Goal: Information Seeking & Learning: Learn about a topic

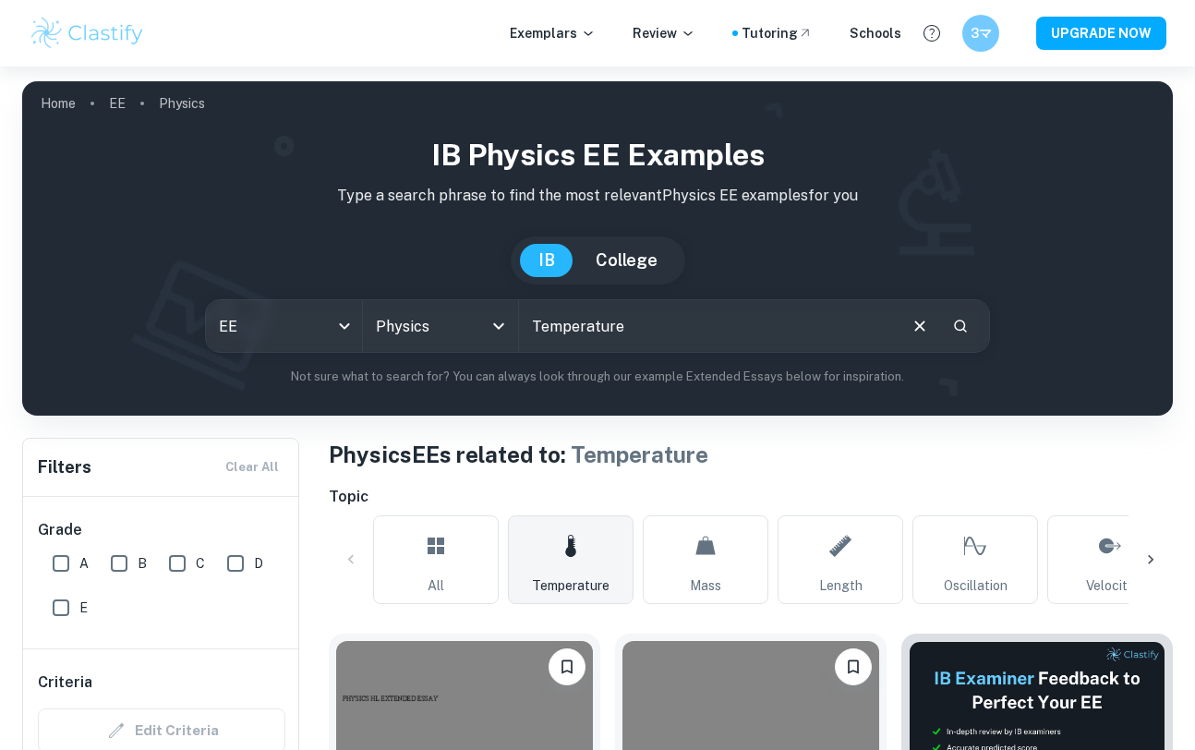
scroll to position [8305, 0]
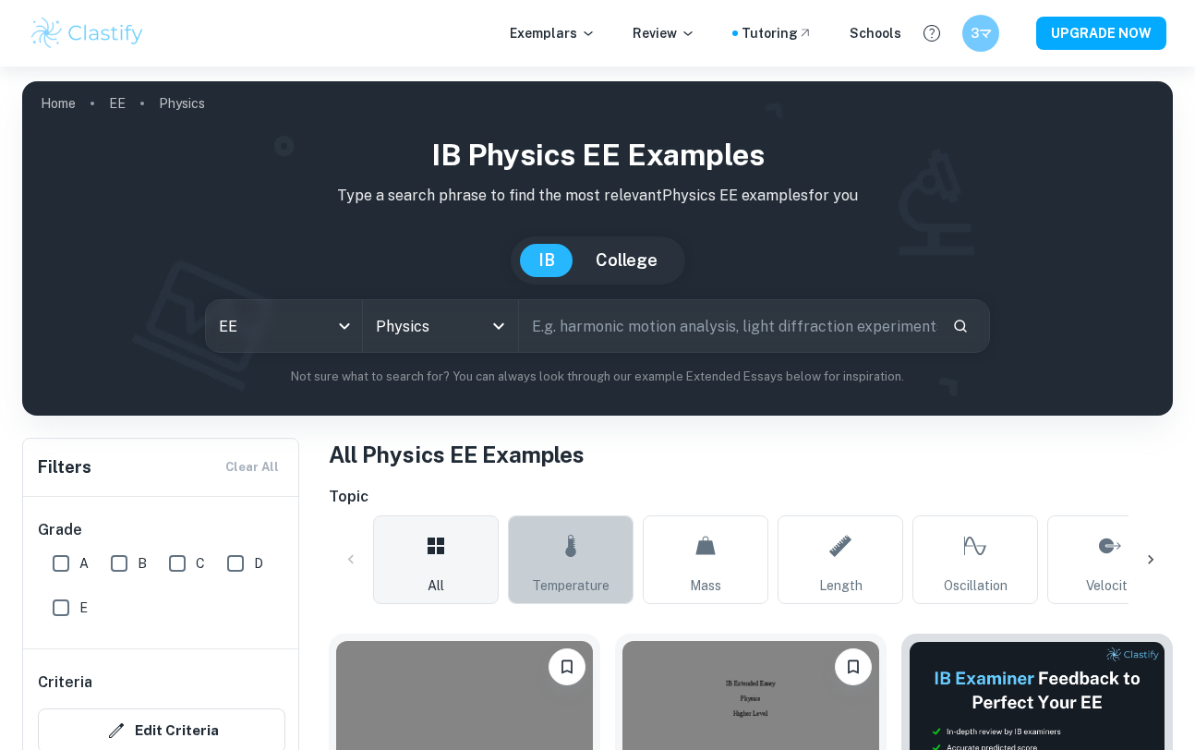
click at [570, 562] on icon at bounding box center [571, 546] width 22 height 44
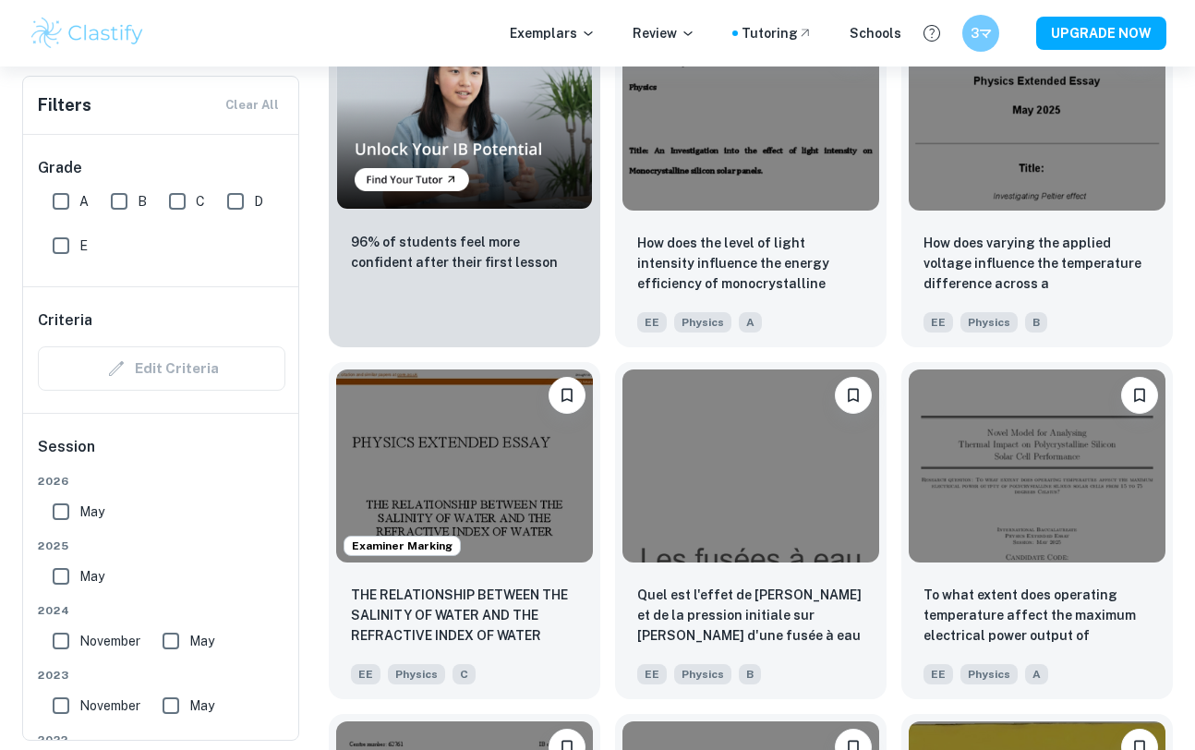
scroll to position [1330, 0]
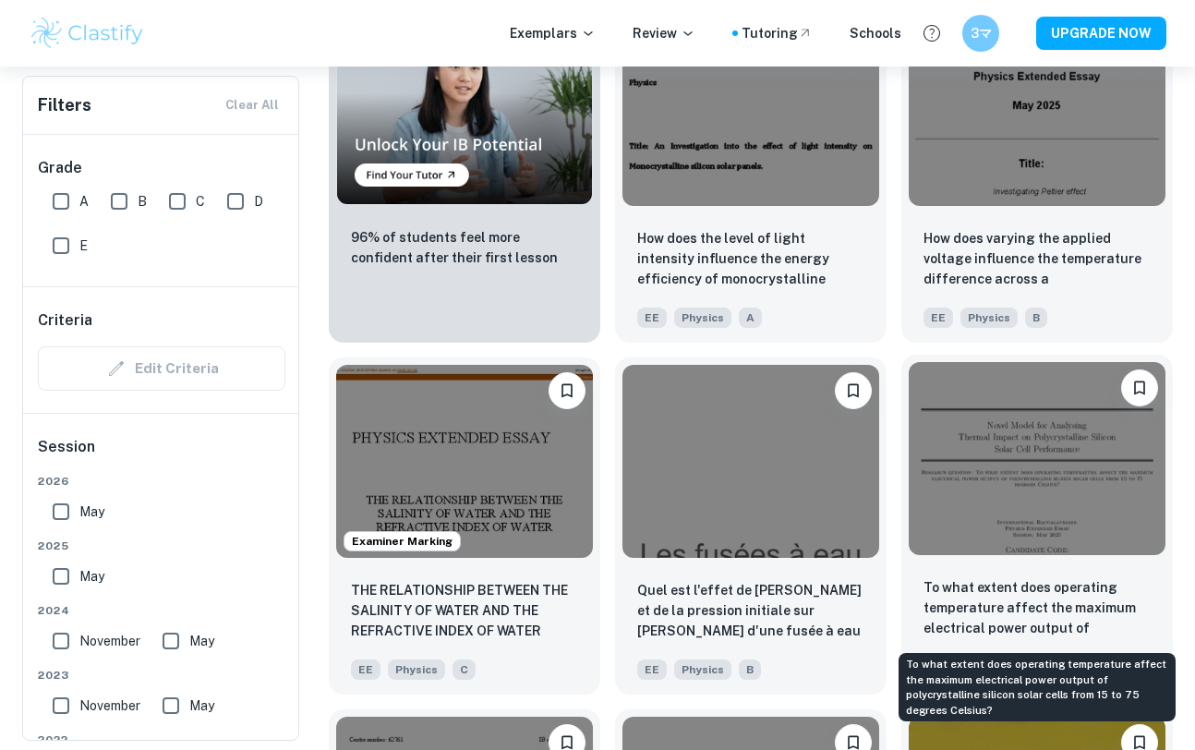
click at [991, 579] on p "To what extent does operating temperature affect the maximum electrical power o…" at bounding box center [1037, 608] width 227 height 63
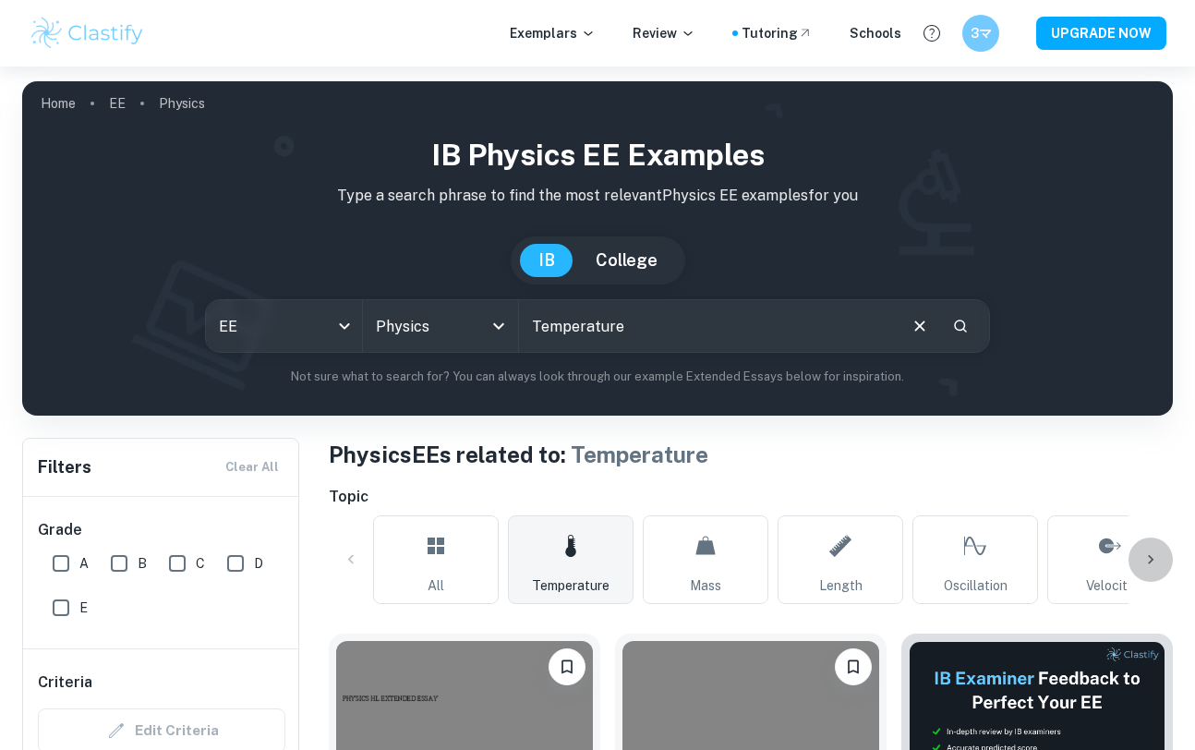
click at [1147, 553] on icon at bounding box center [1151, 560] width 18 height 18
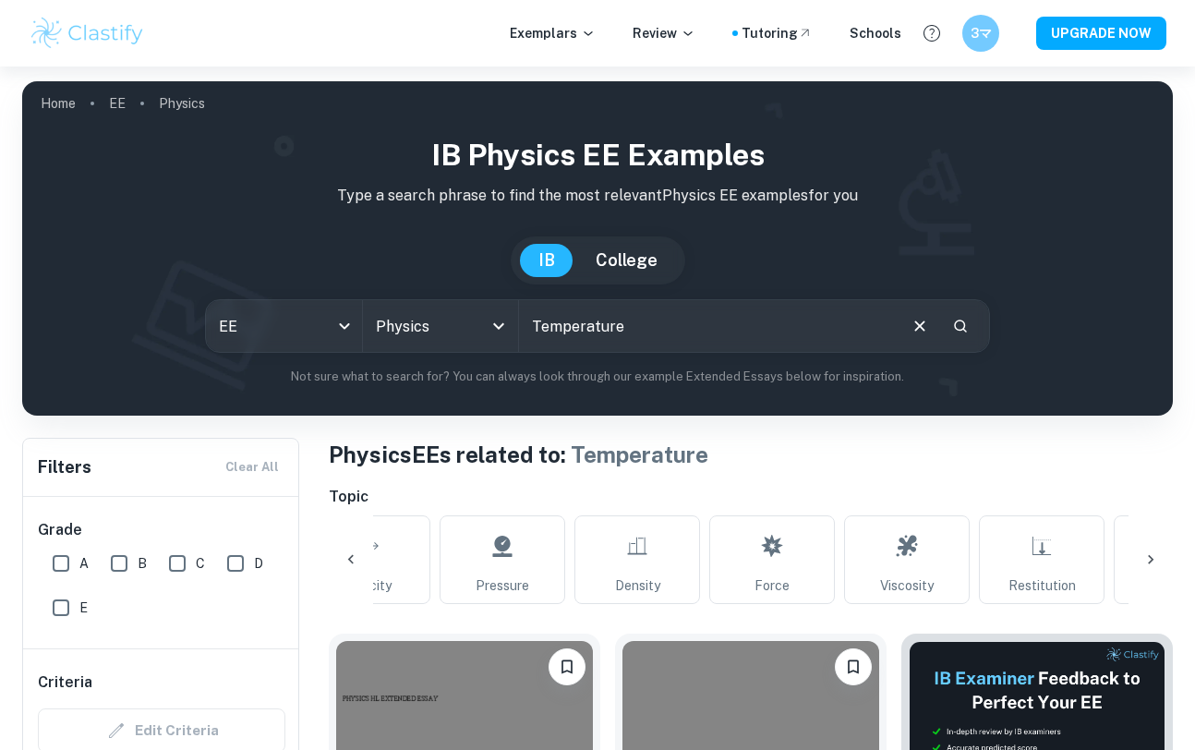
scroll to position [0, 743]
click at [1147, 553] on icon at bounding box center [1151, 560] width 18 height 18
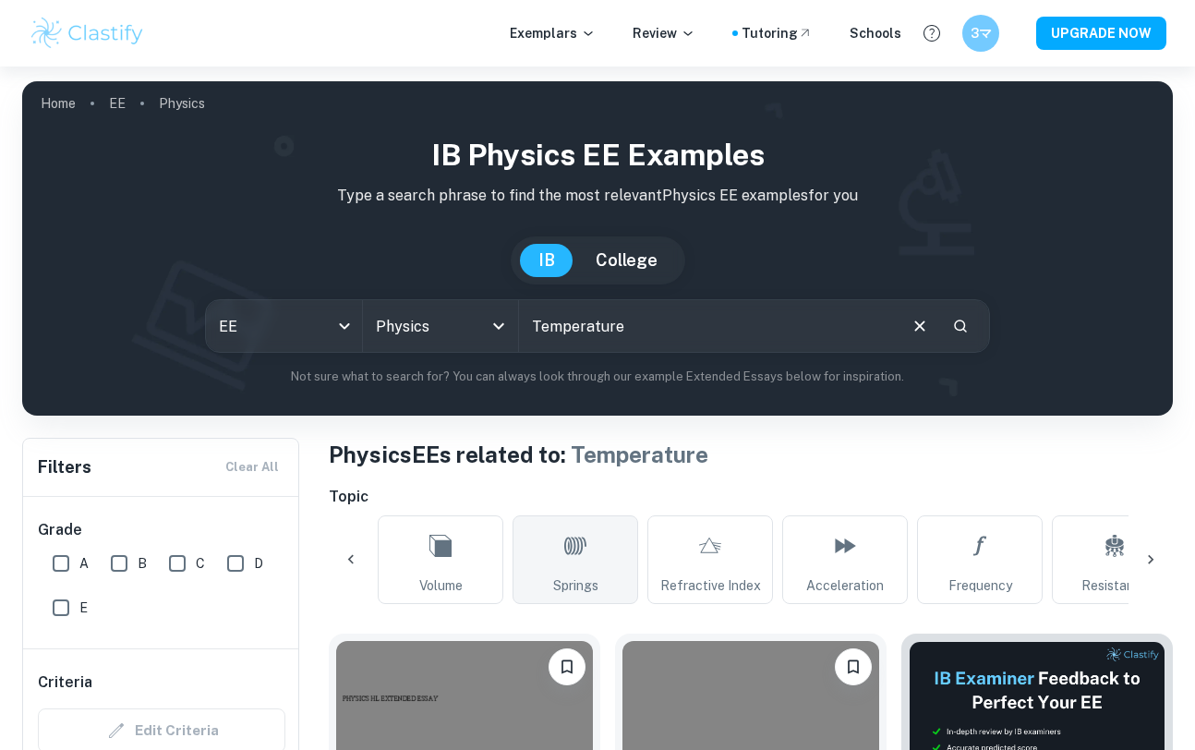
scroll to position [0, 1748]
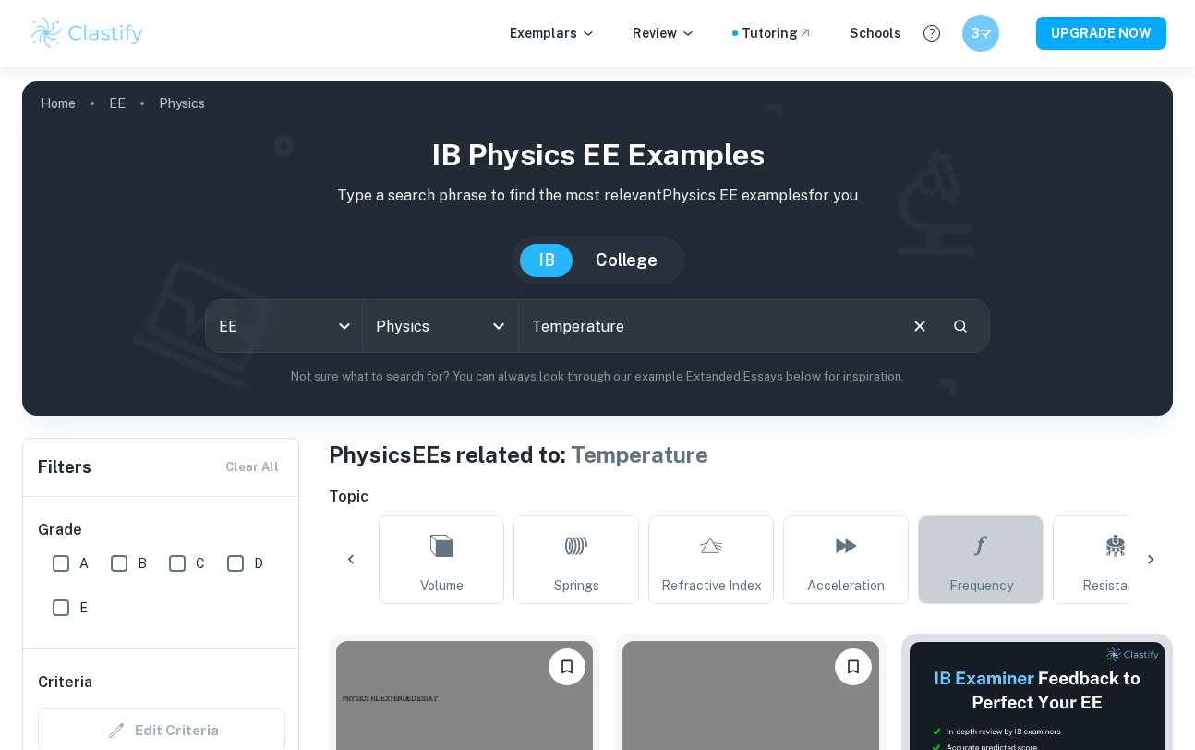
click at [960, 565] on link "Frequency" at bounding box center [981, 559] width 126 height 89
type input "Frequency"
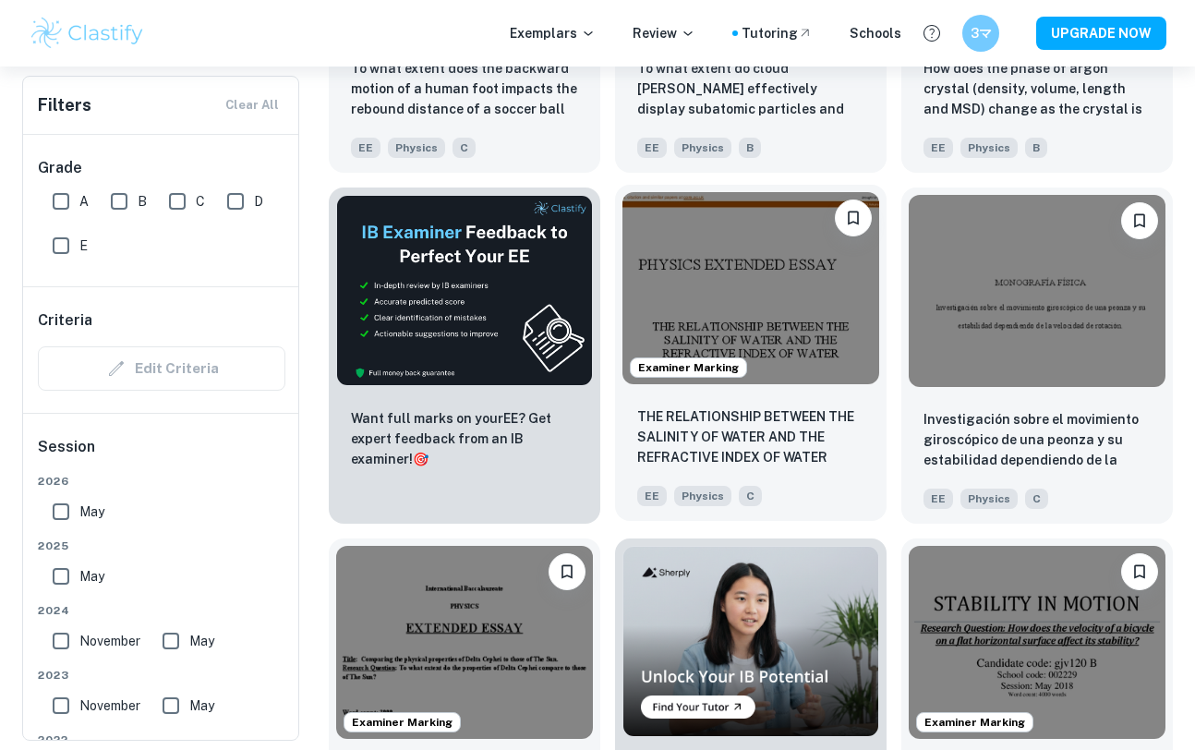
scroll to position [2566, 0]
